Goal: Use online tool/utility: Utilize a website feature to perform a specific function

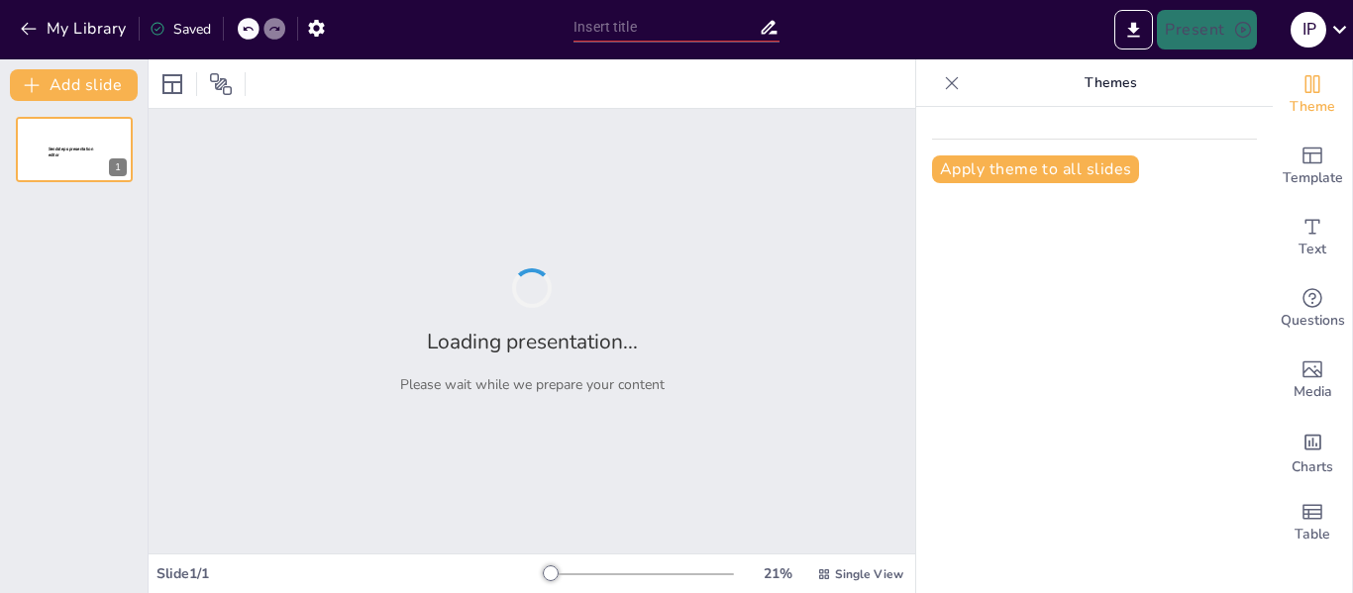
type input "DECRETO EJECUTIVO 393 DE 2005"
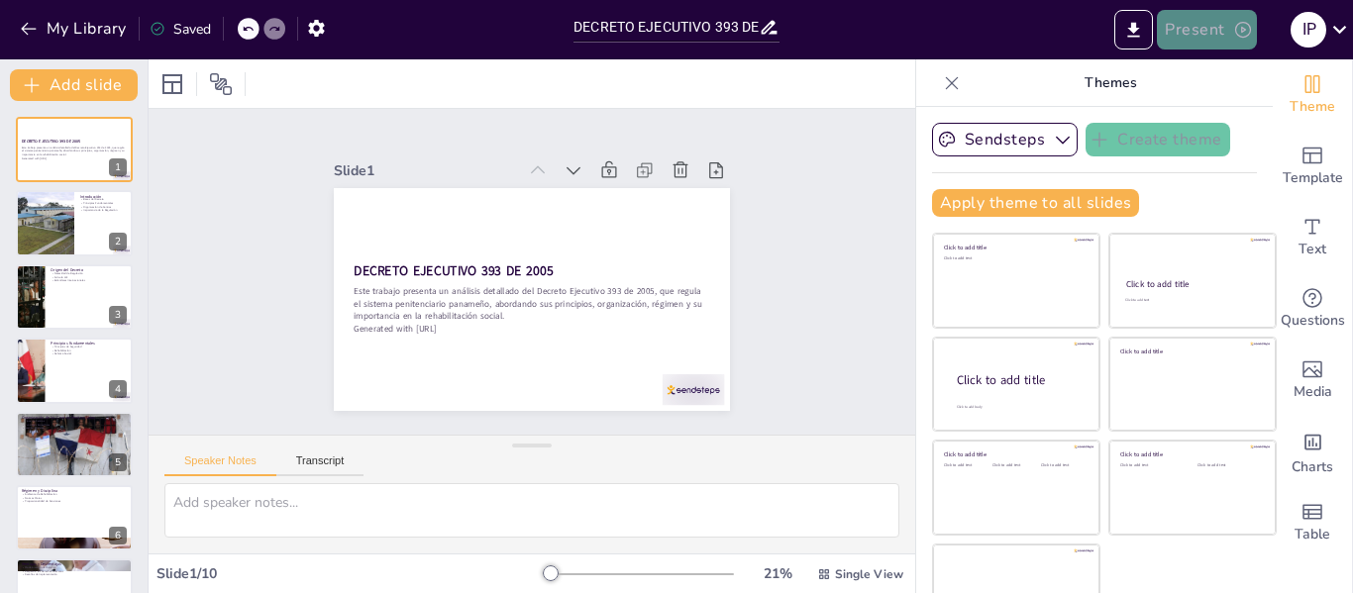
click at [1214, 18] on button "Present" at bounding box center [1206, 30] width 99 height 40
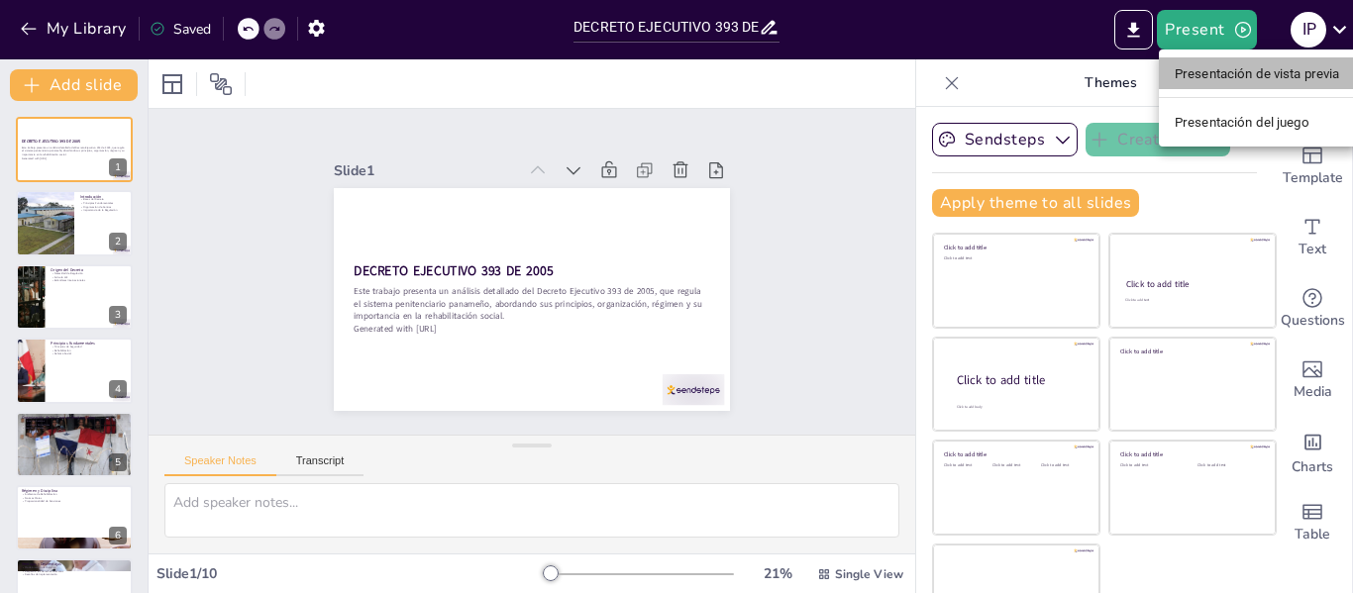
click at [1221, 71] on font "Presentación de vista previa" at bounding box center [1257, 73] width 165 height 15
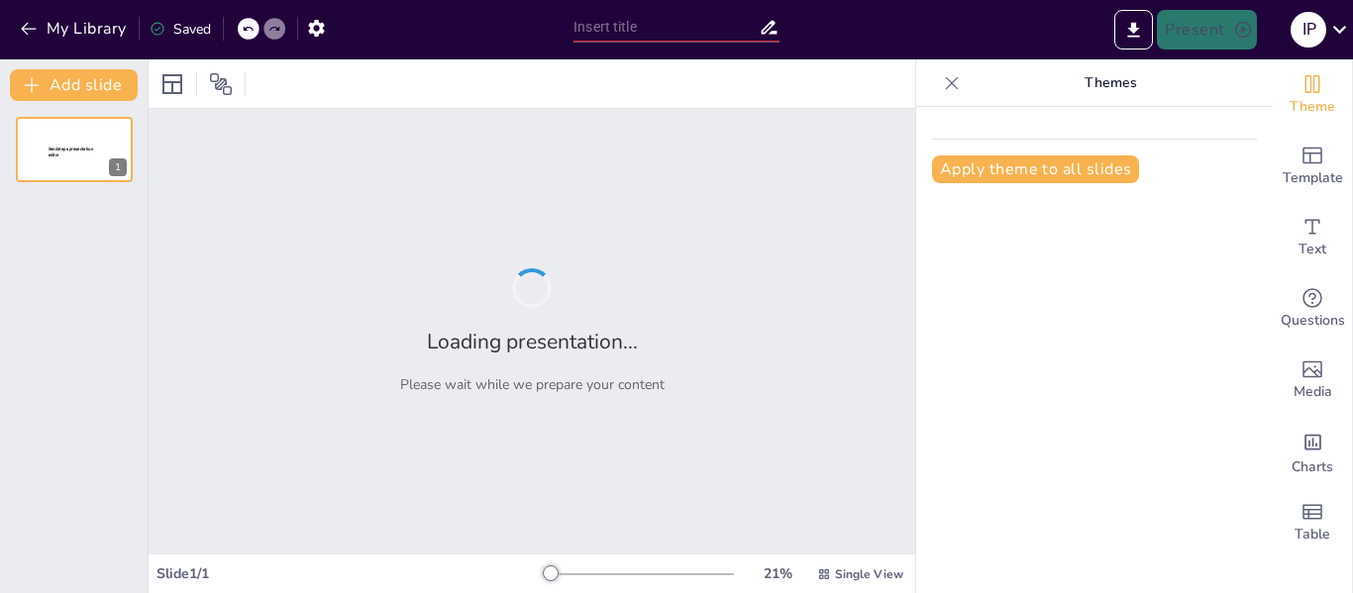
type input "DECRETO EJECUTIVO 393 DE 2005"
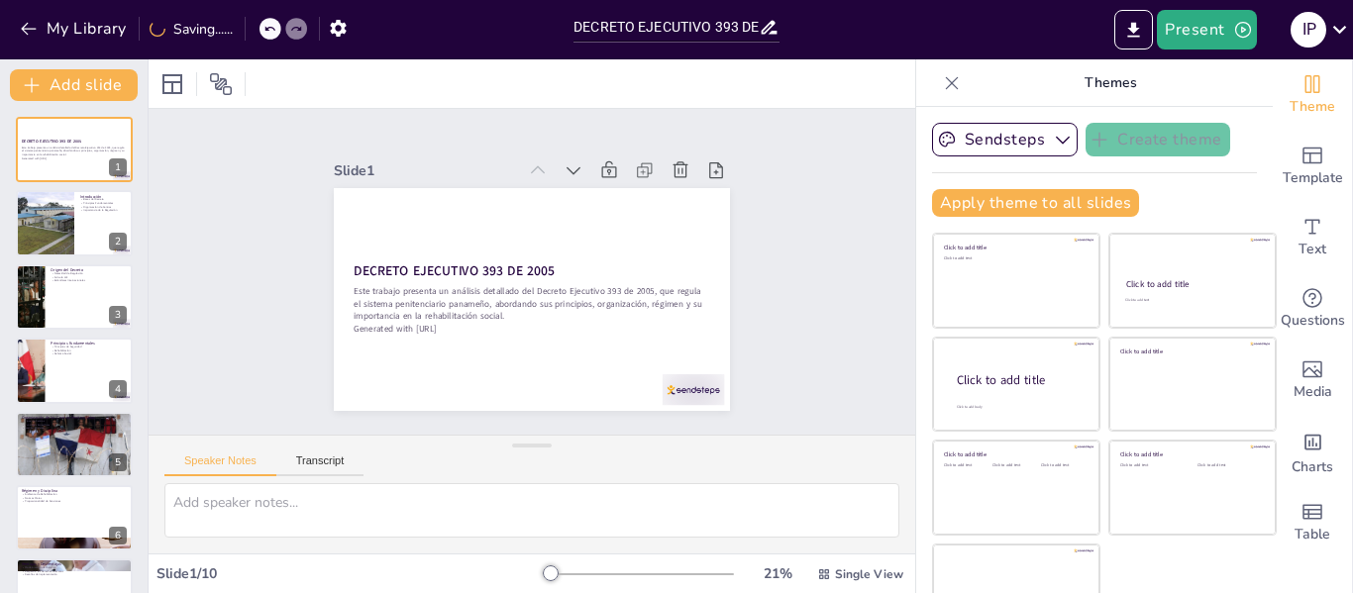
click at [942, 88] on icon at bounding box center [952, 83] width 20 height 20
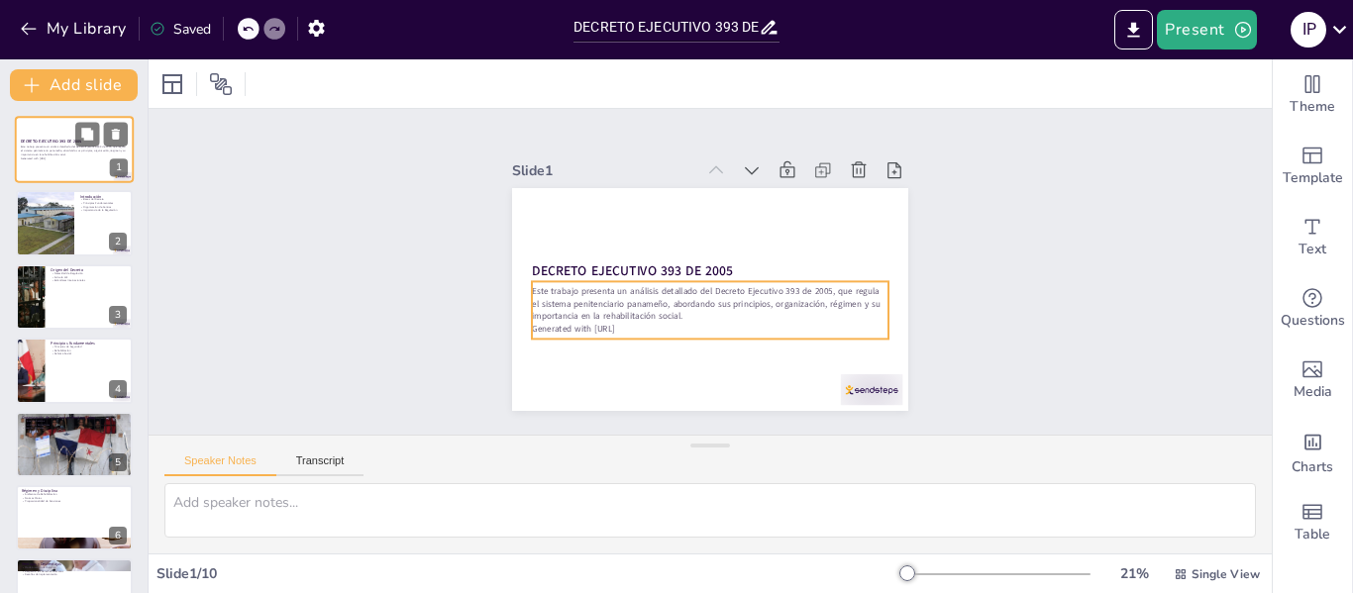
click at [43, 149] on p "Este trabajo presenta un análisis detallado del Decreto Ejecutivo 393 de 2005, …" at bounding box center [74, 151] width 107 height 11
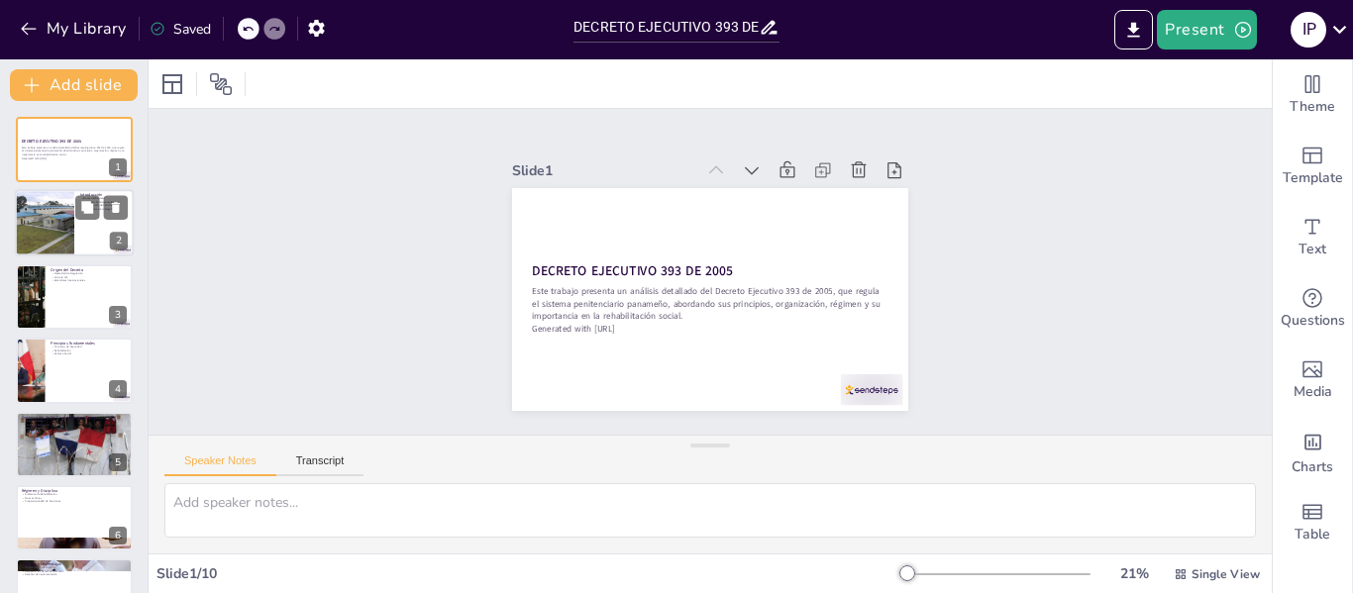
click at [50, 222] on div at bounding box center [44, 223] width 89 height 67
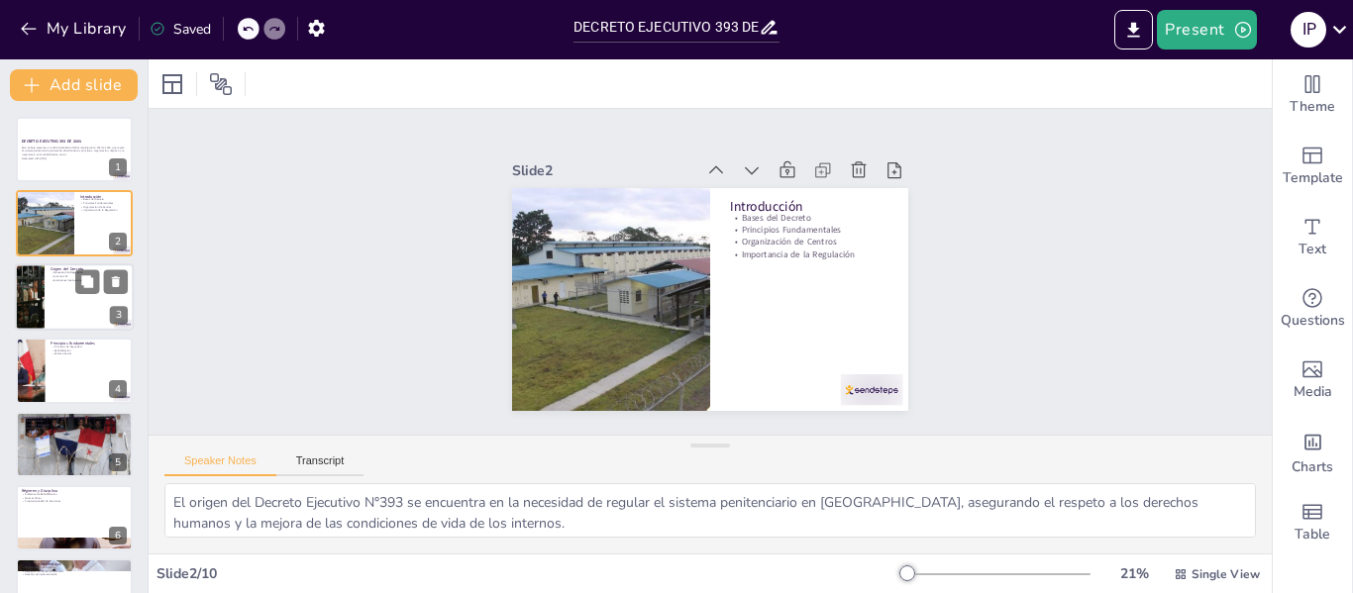
click at [54, 295] on div at bounding box center [74, 297] width 119 height 67
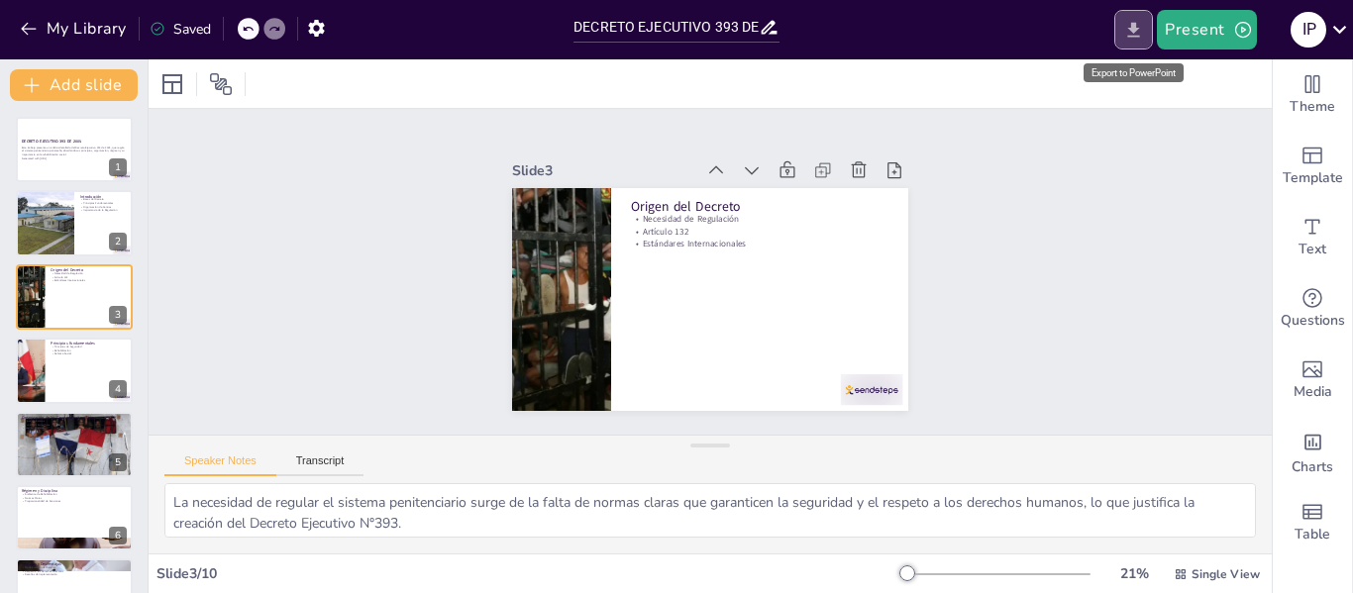
click at [1128, 31] on icon "Export to PowerPoint" at bounding box center [1134, 30] width 21 height 21
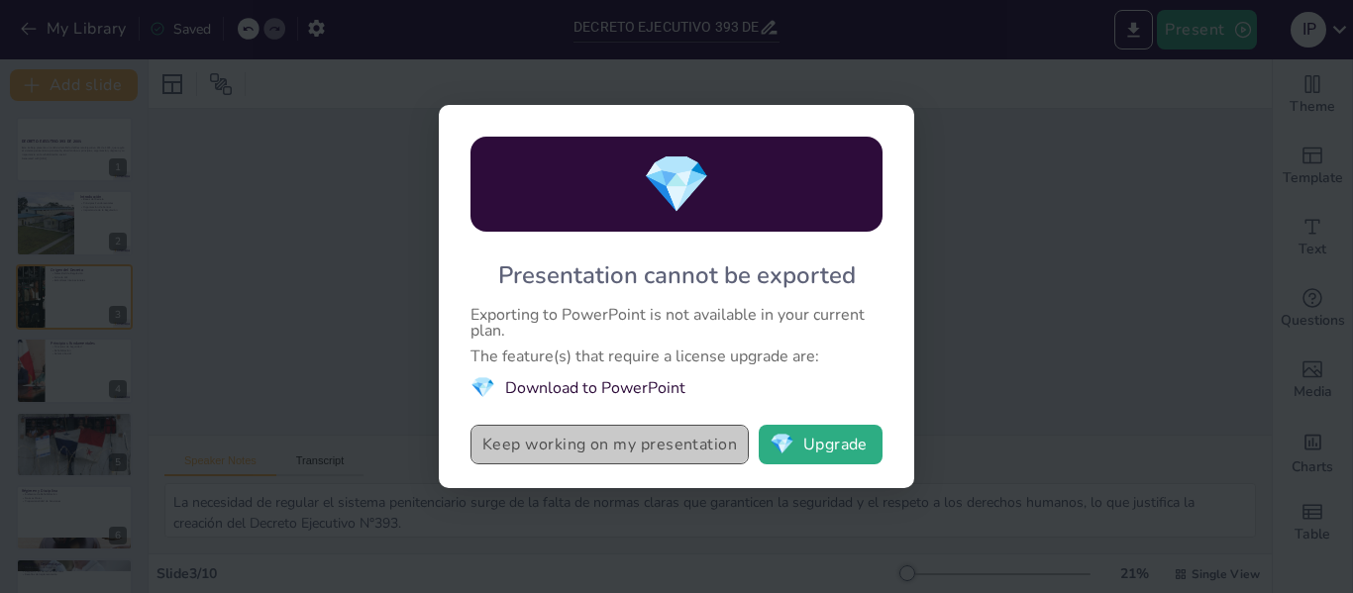
click at [666, 447] on button "Keep working on my presentation" at bounding box center [610, 445] width 278 height 40
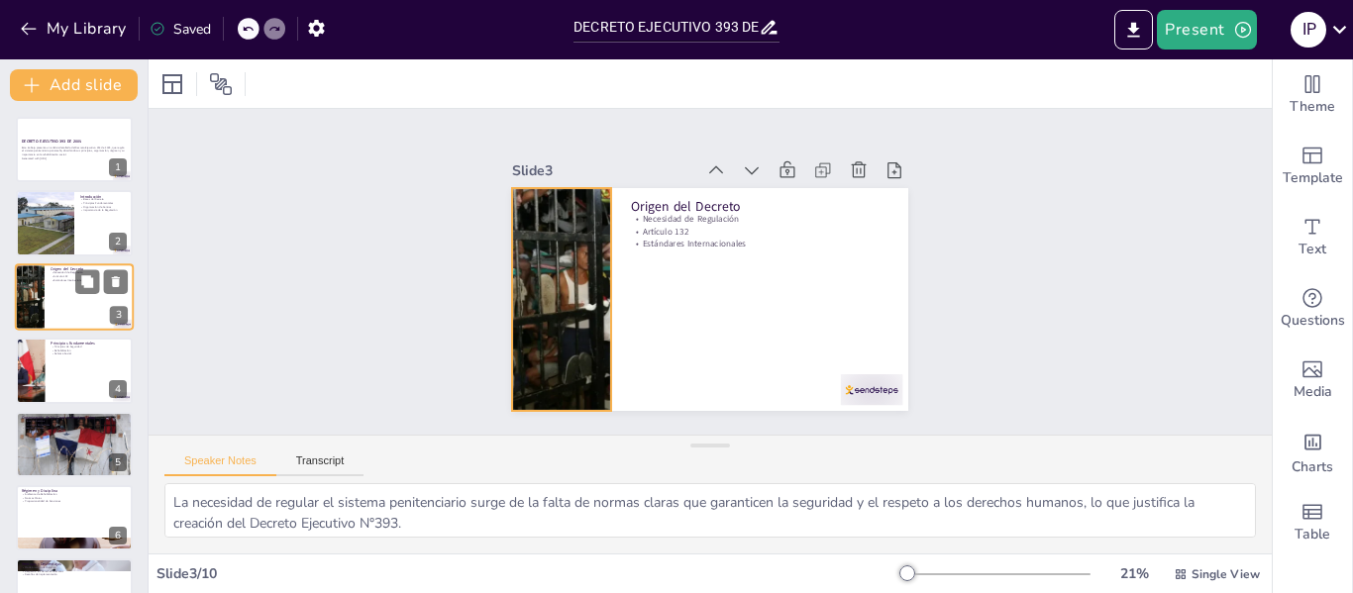
click at [40, 297] on div at bounding box center [29, 297] width 114 height 67
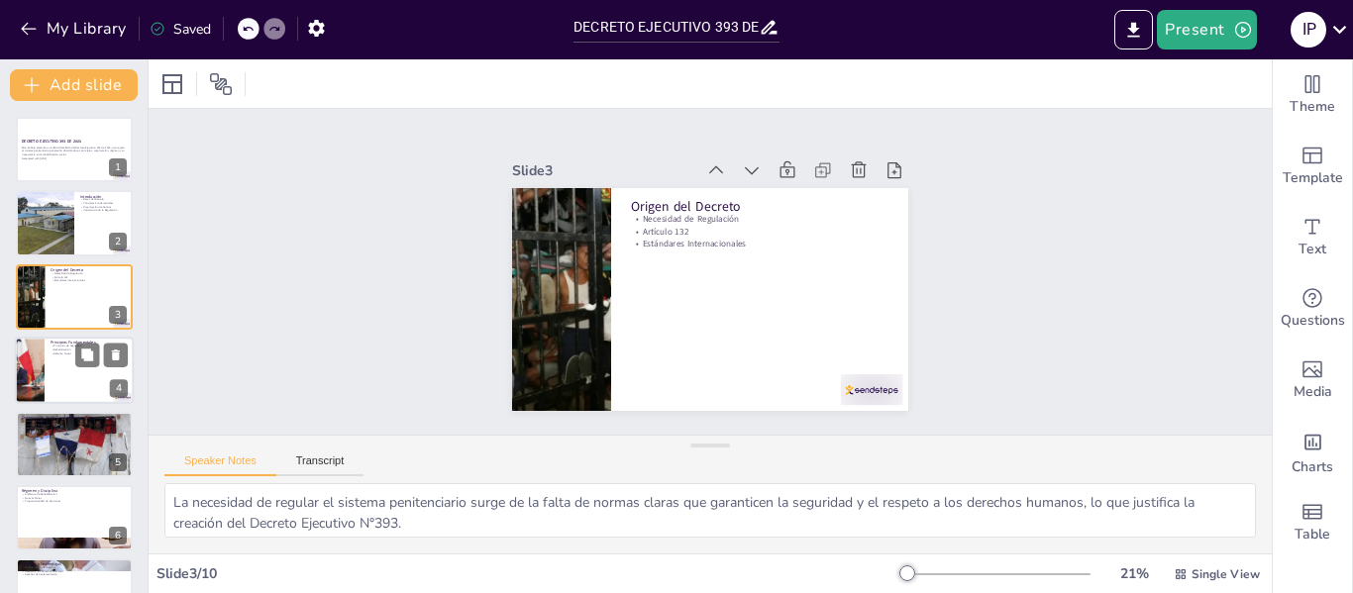
click at [54, 357] on div at bounding box center [74, 370] width 119 height 67
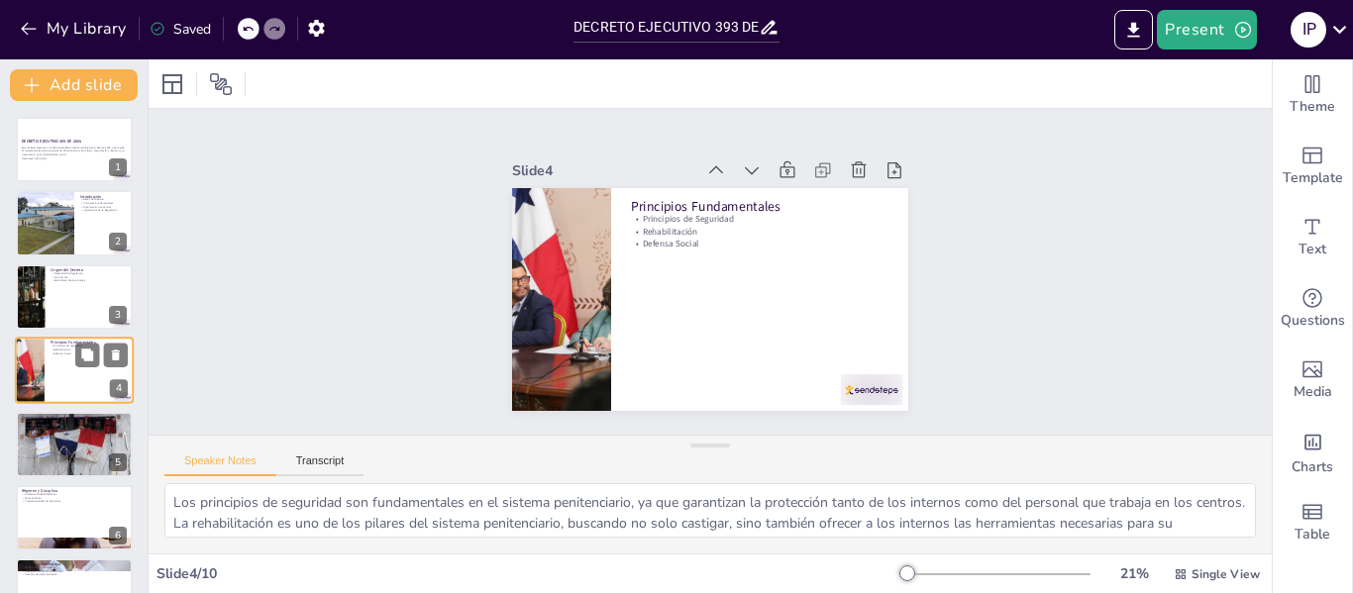
scroll to position [24, 0]
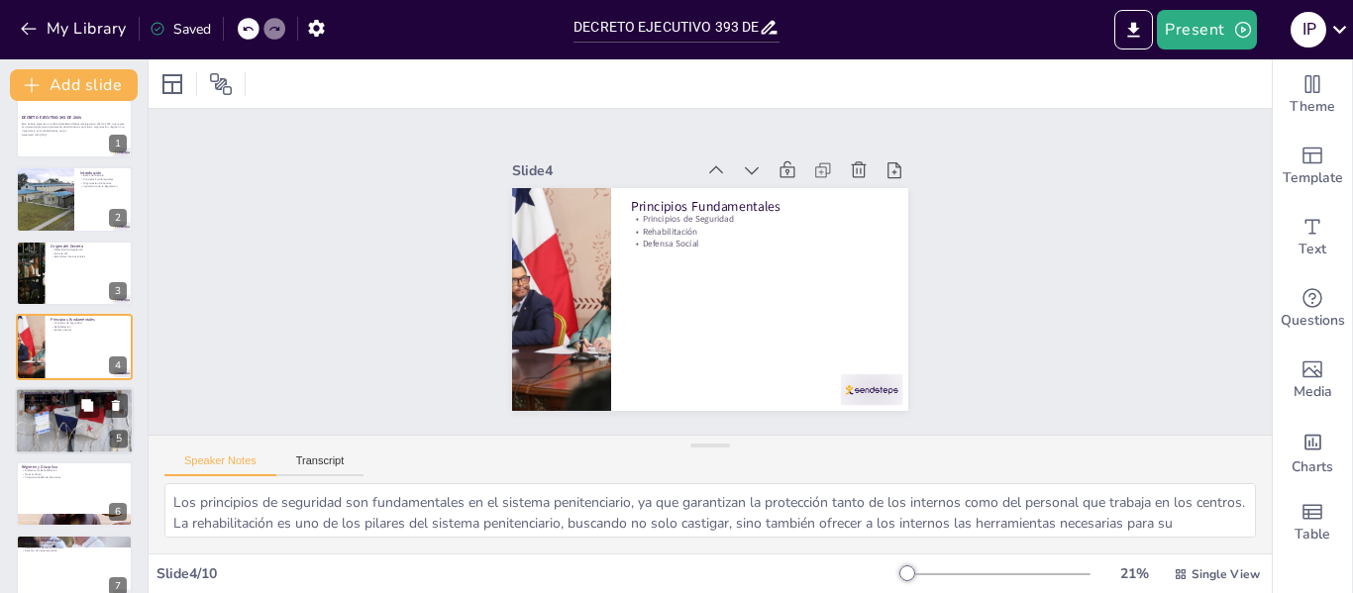
click at [58, 426] on div at bounding box center [74, 420] width 128 height 67
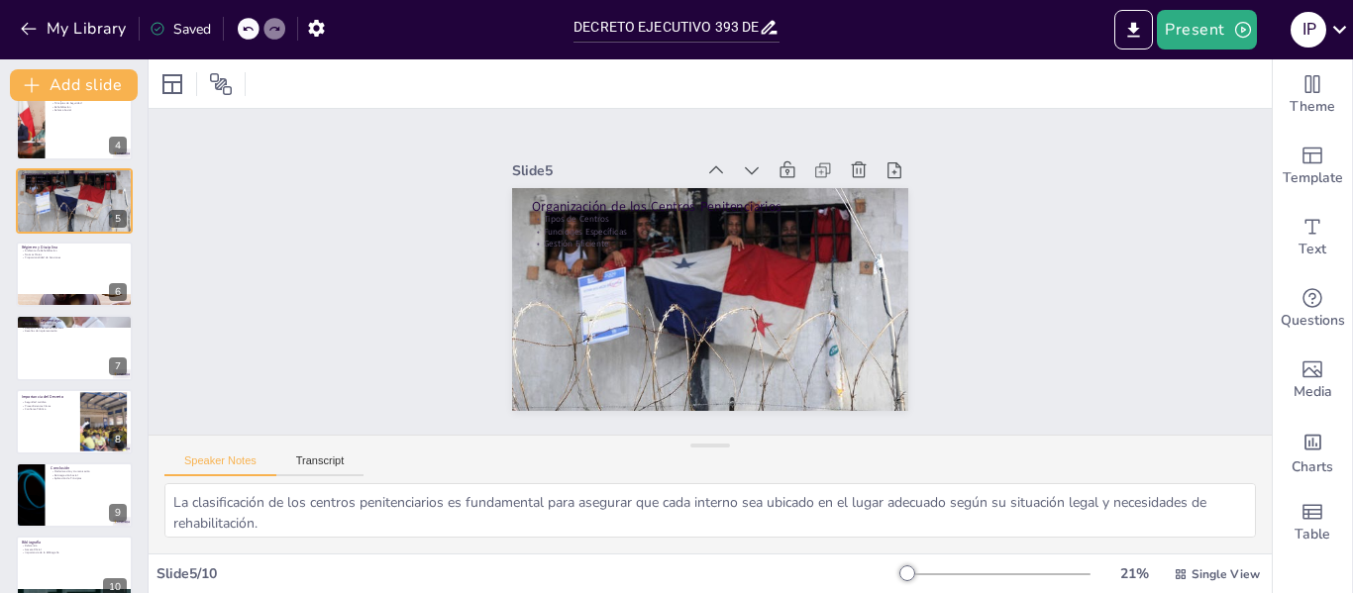
scroll to position [268, 0]
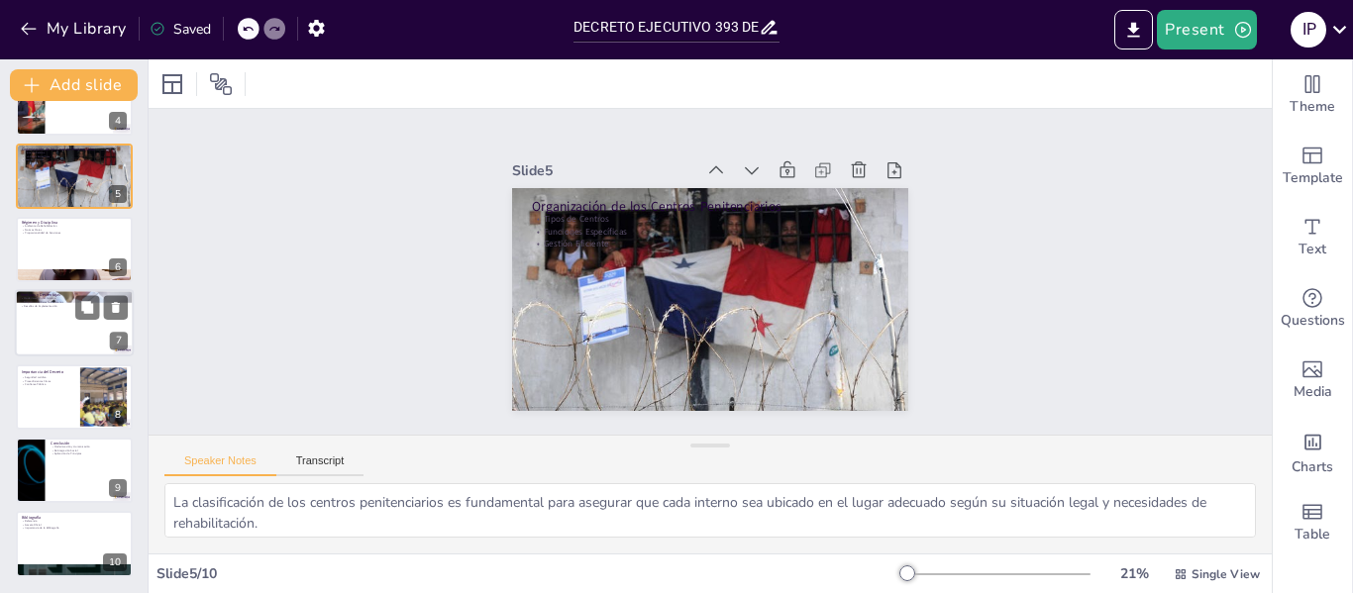
click at [68, 333] on div at bounding box center [74, 323] width 119 height 67
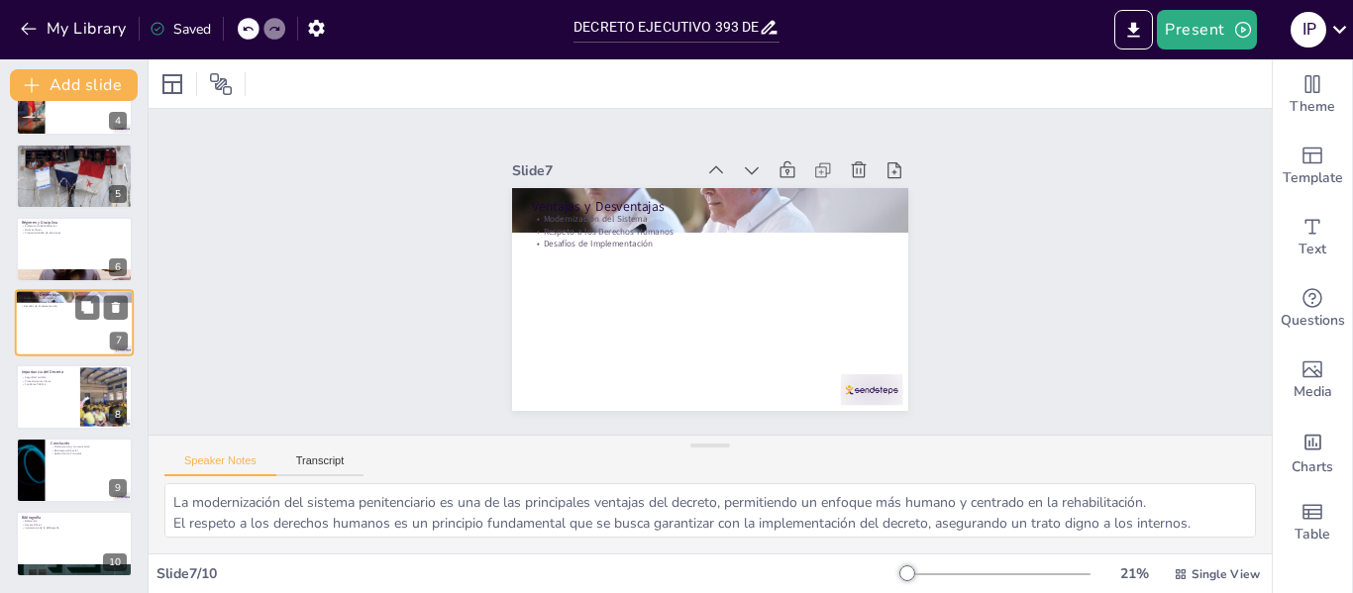
scroll to position [245, 0]
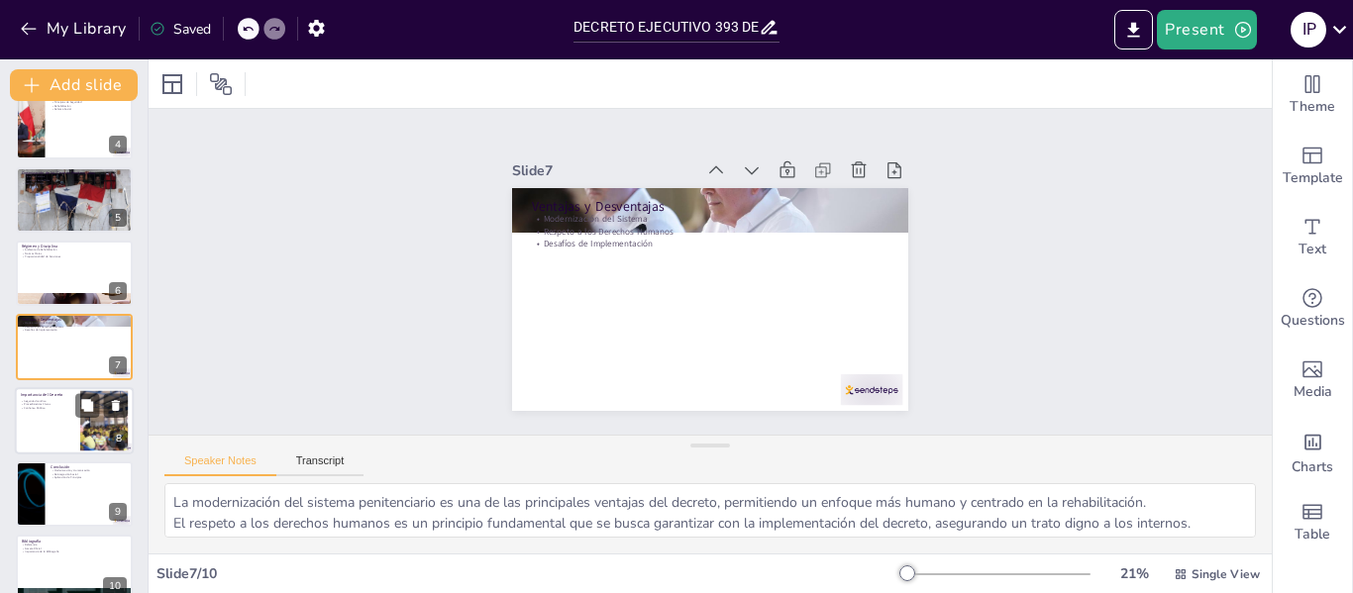
click at [66, 423] on div at bounding box center [74, 420] width 119 height 67
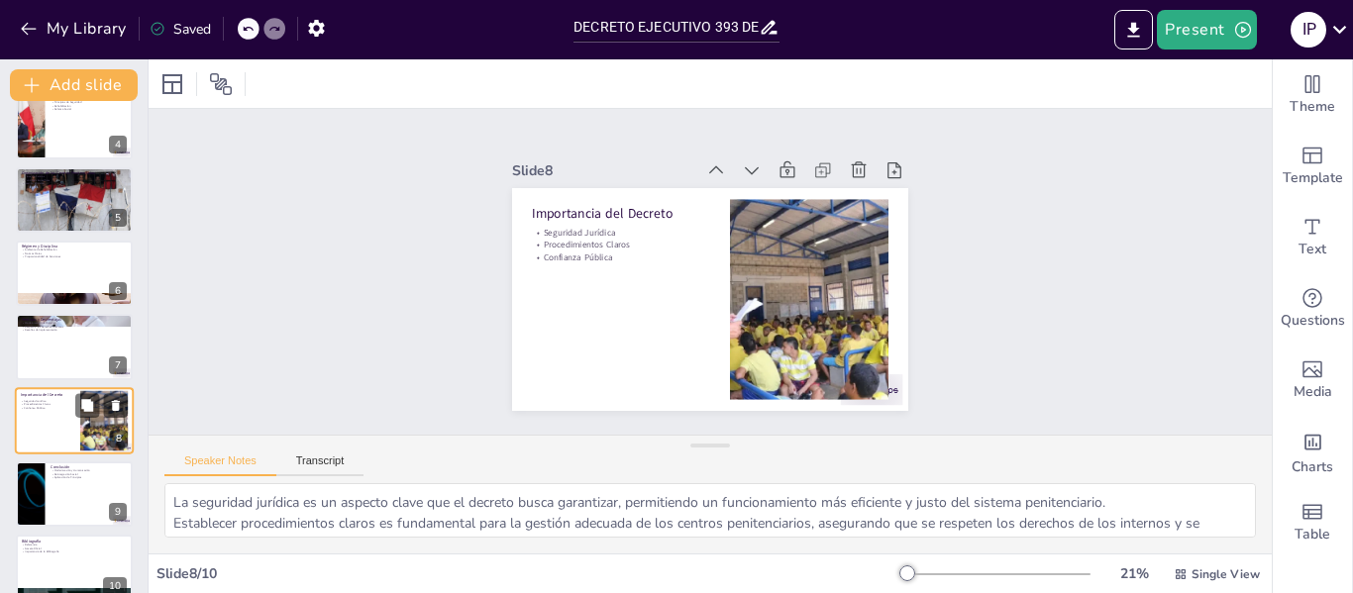
scroll to position [268, 0]
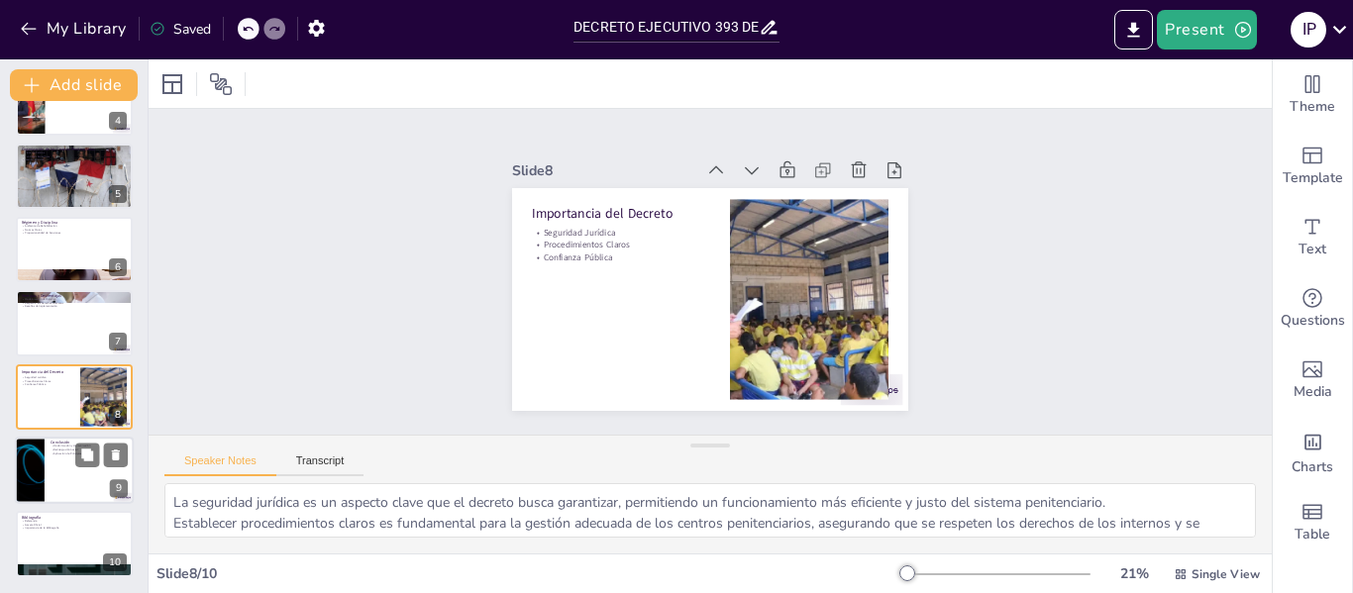
click at [65, 482] on div at bounding box center [74, 470] width 119 height 67
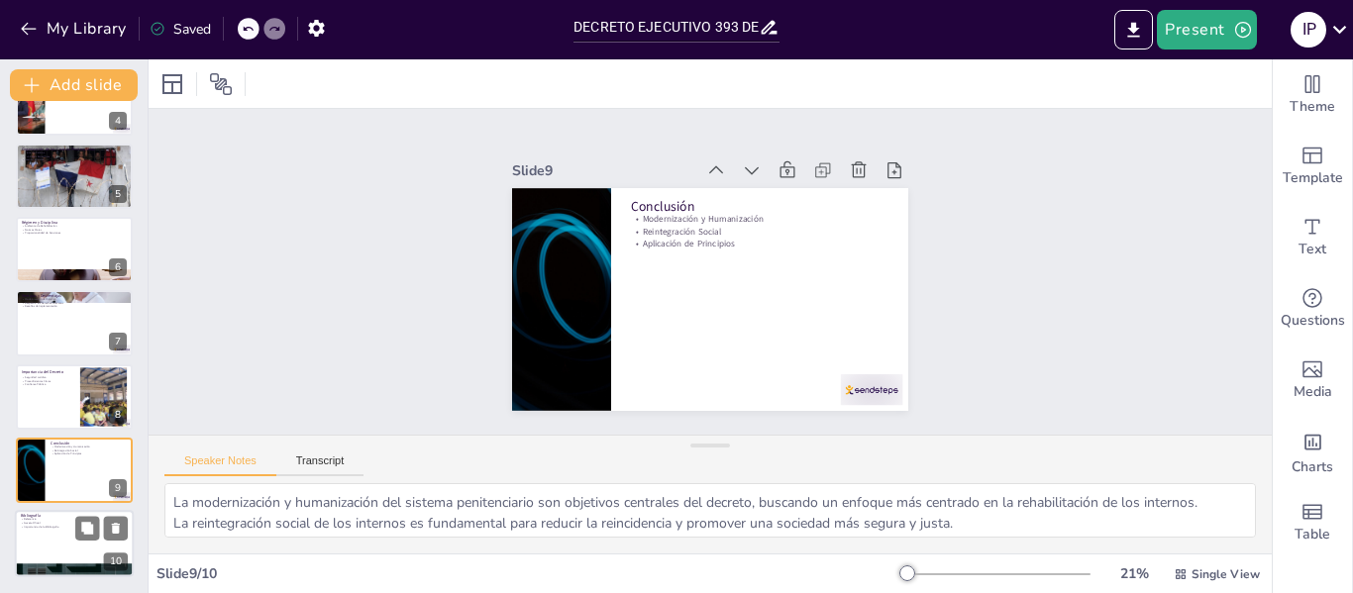
click at [69, 524] on p "Gaceta Oficial" at bounding box center [74, 524] width 107 height 4
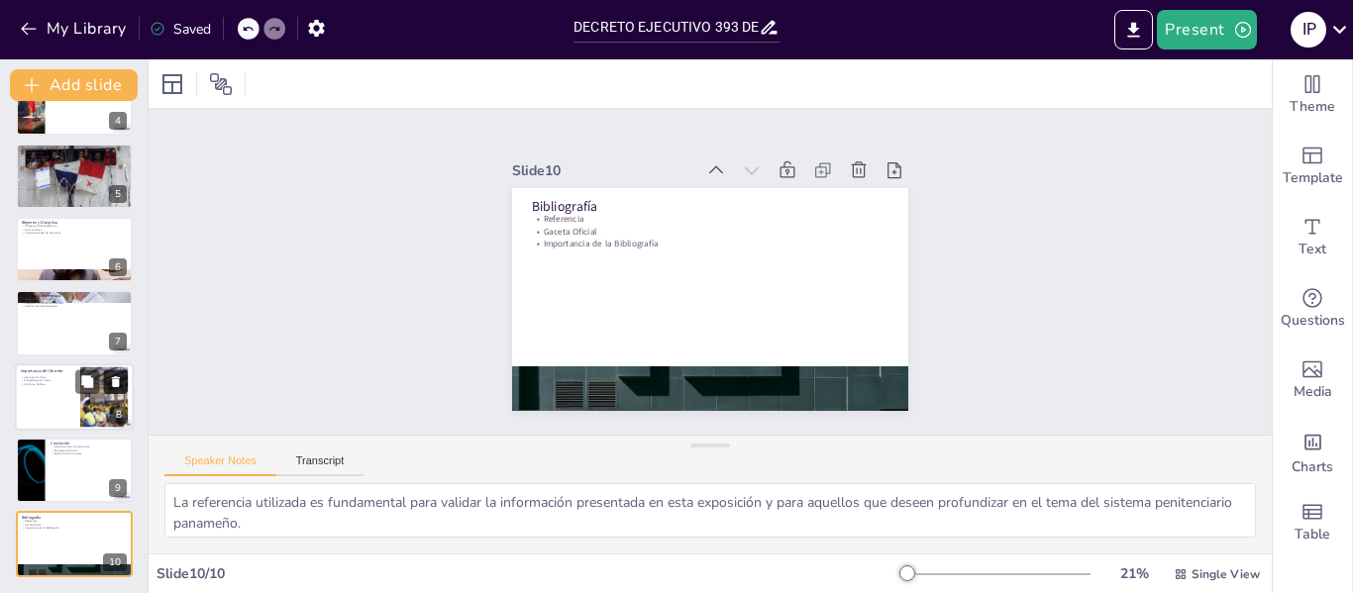
click at [113, 380] on icon at bounding box center [116, 381] width 8 height 11
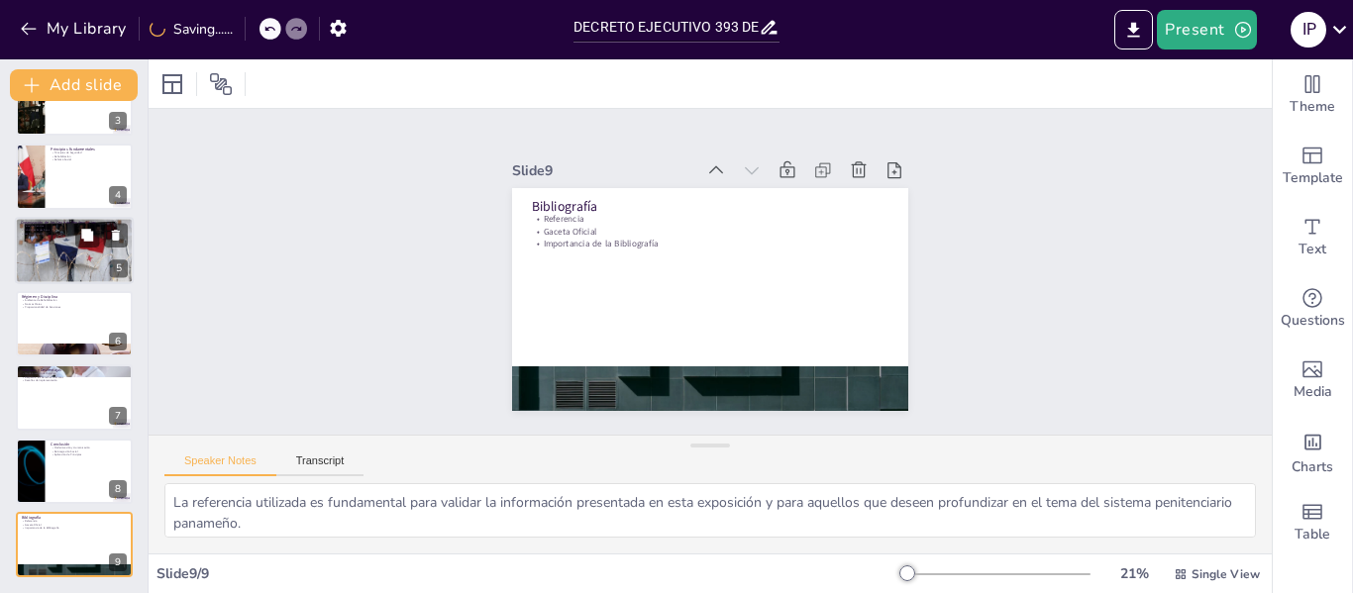
click at [79, 257] on div at bounding box center [74, 250] width 128 height 67
type textarea "La clasificación de los centros penitenciarios es fundamental para asegurar que…"
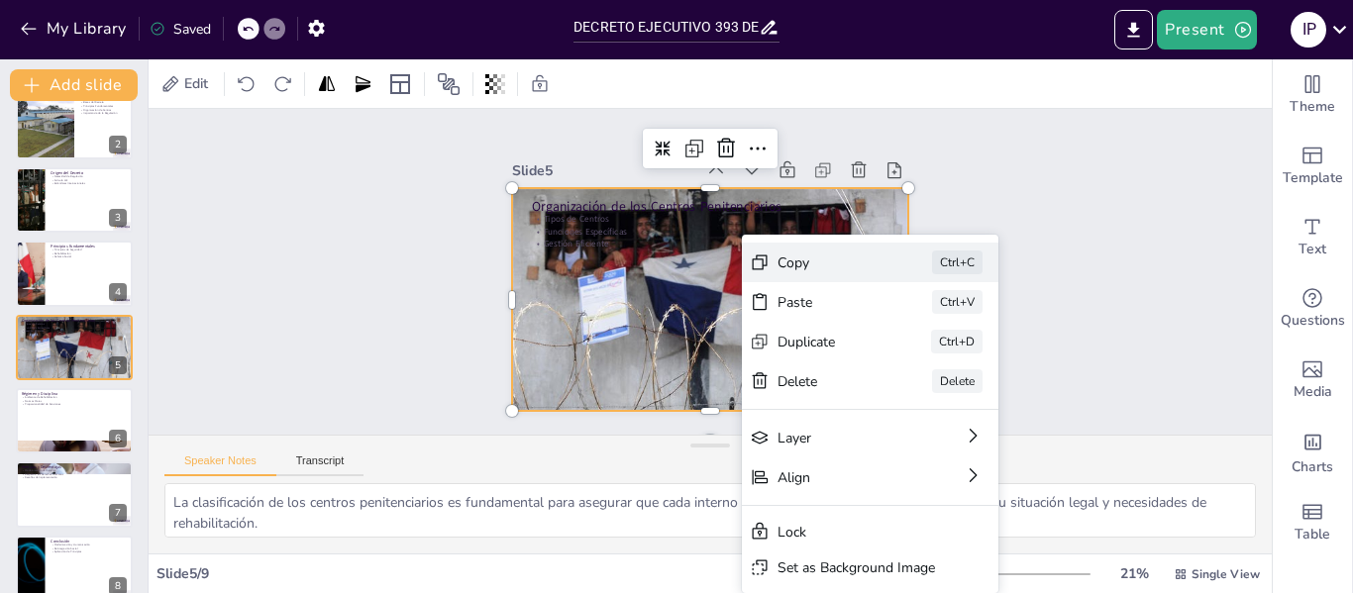
click at [891, 352] on div "Copy Ctrl+C" at bounding box center [1019, 372] width 257 height 40
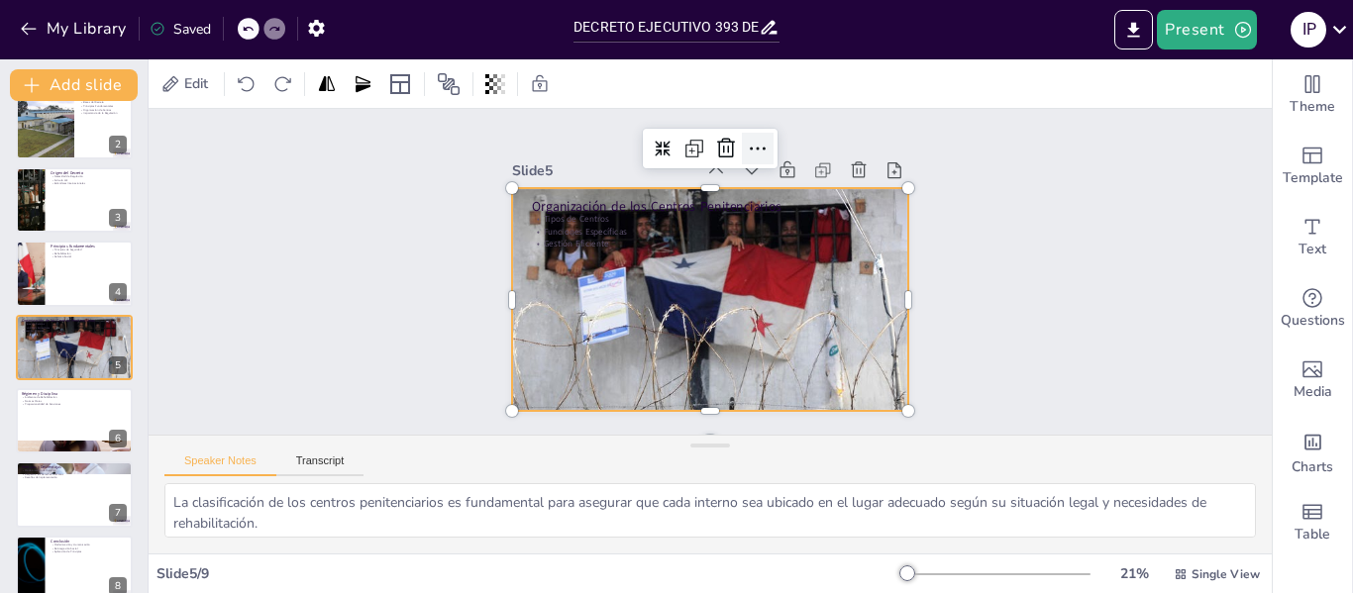
click at [754, 137] on div at bounding box center [770, 154] width 35 height 35
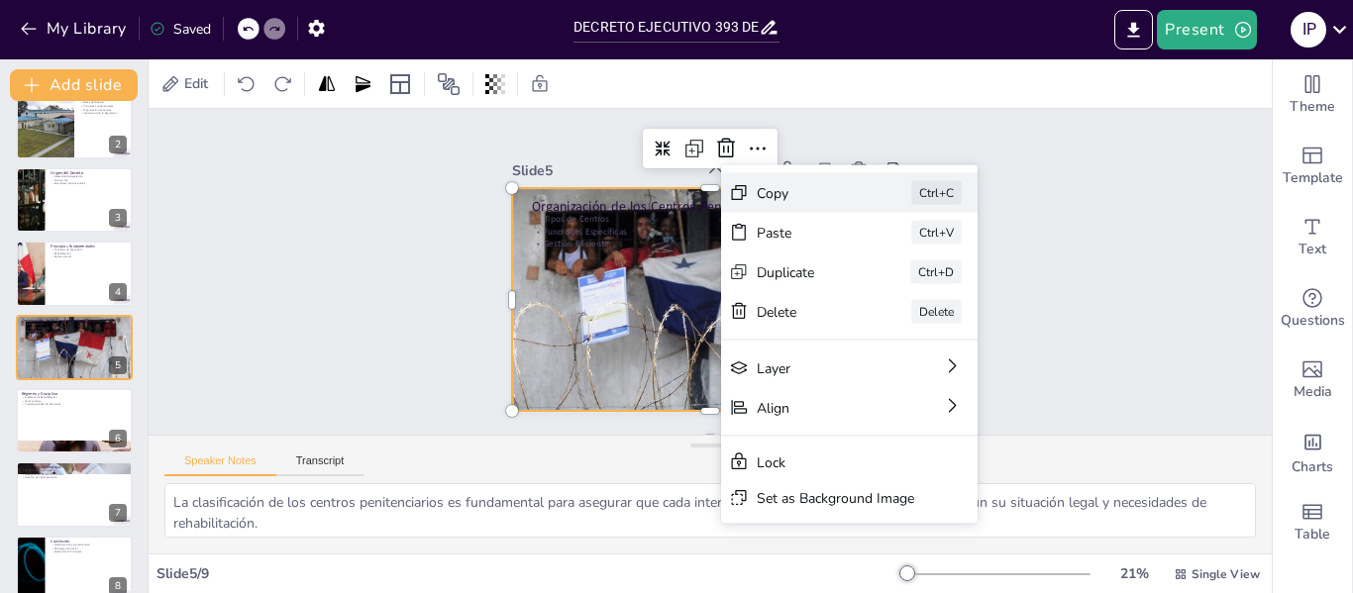
click at [906, 292] on div "Copy" at bounding box center [955, 301] width 99 height 19
